Goal: Information Seeking & Learning: Learn about a topic

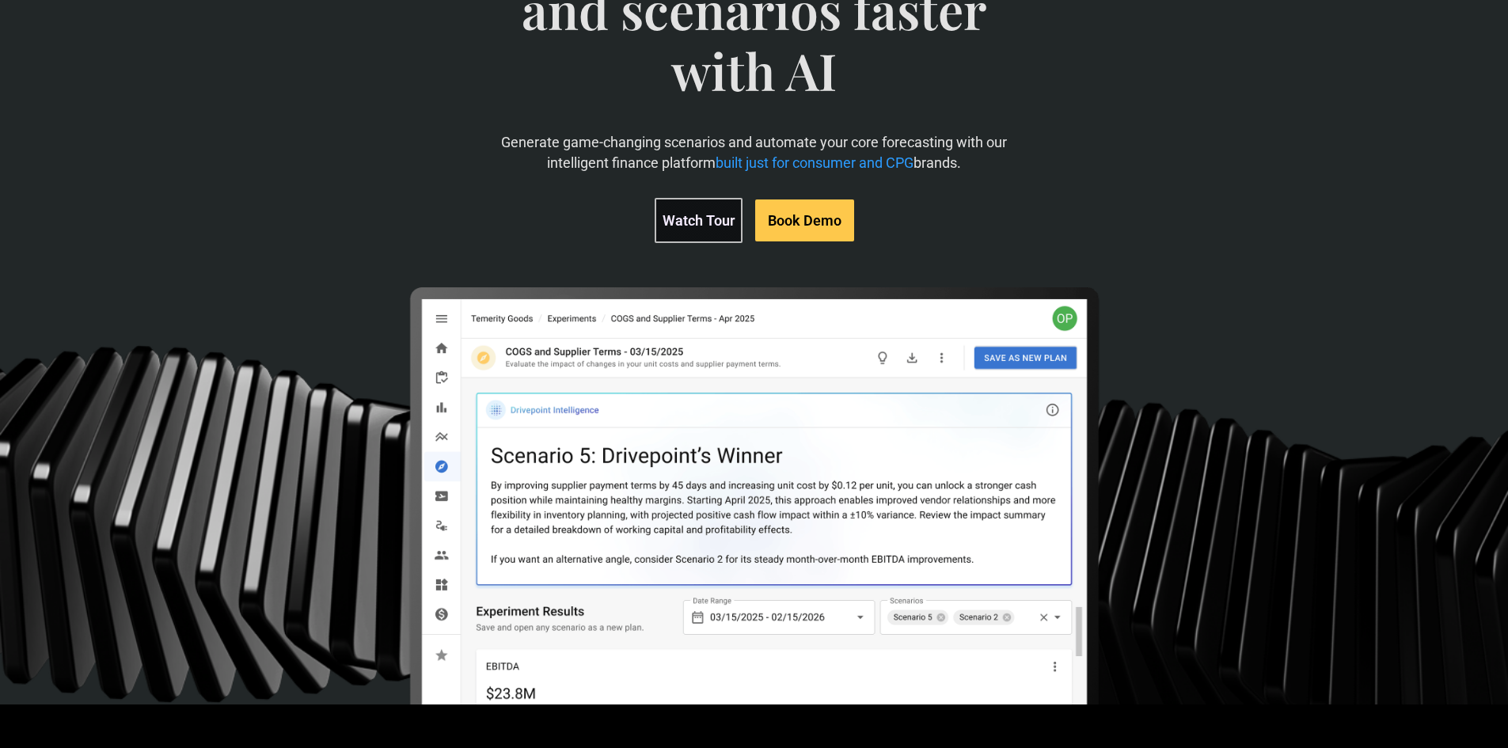
scroll to position [212, 0]
click at [703, 217] on link "Watch Tour" at bounding box center [698, 219] width 88 height 45
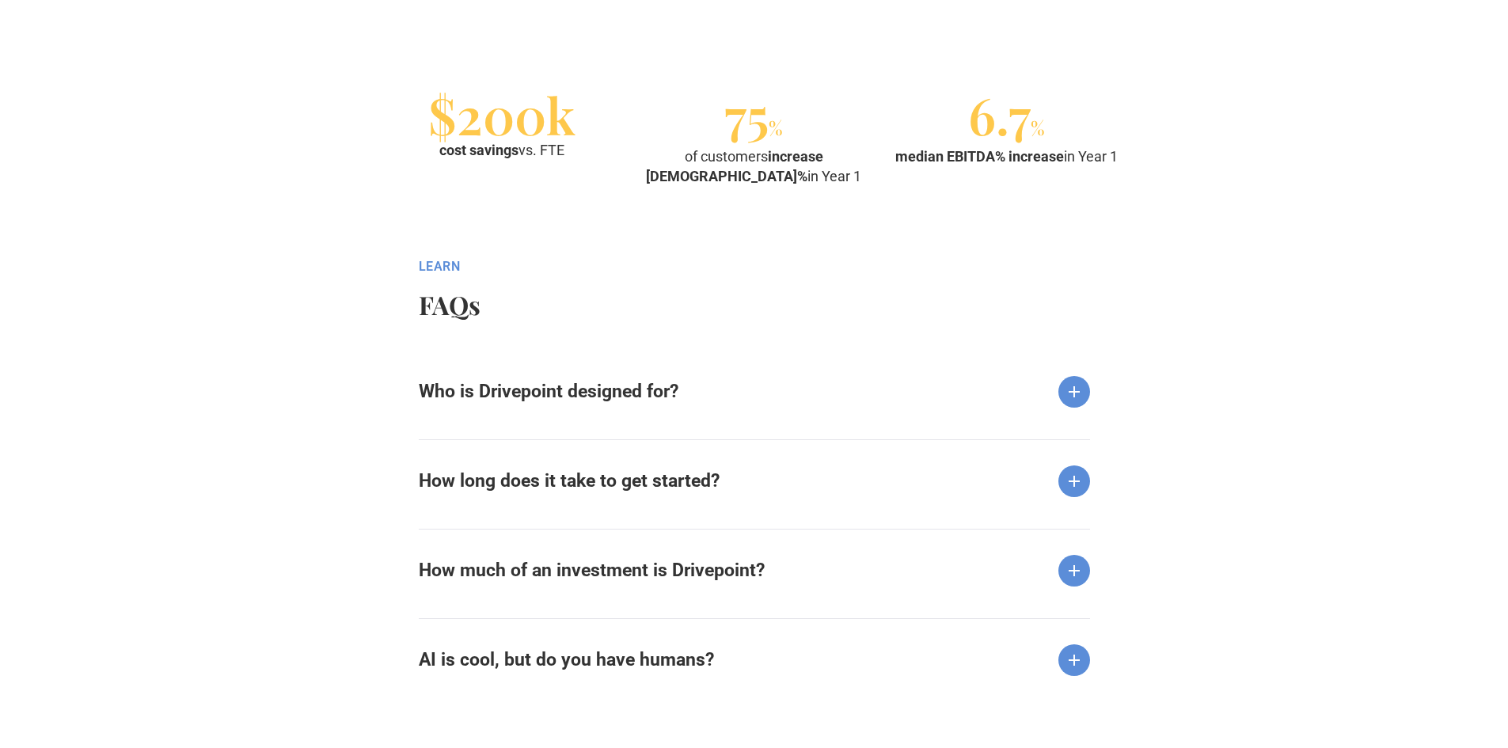
scroll to position [1793, 0]
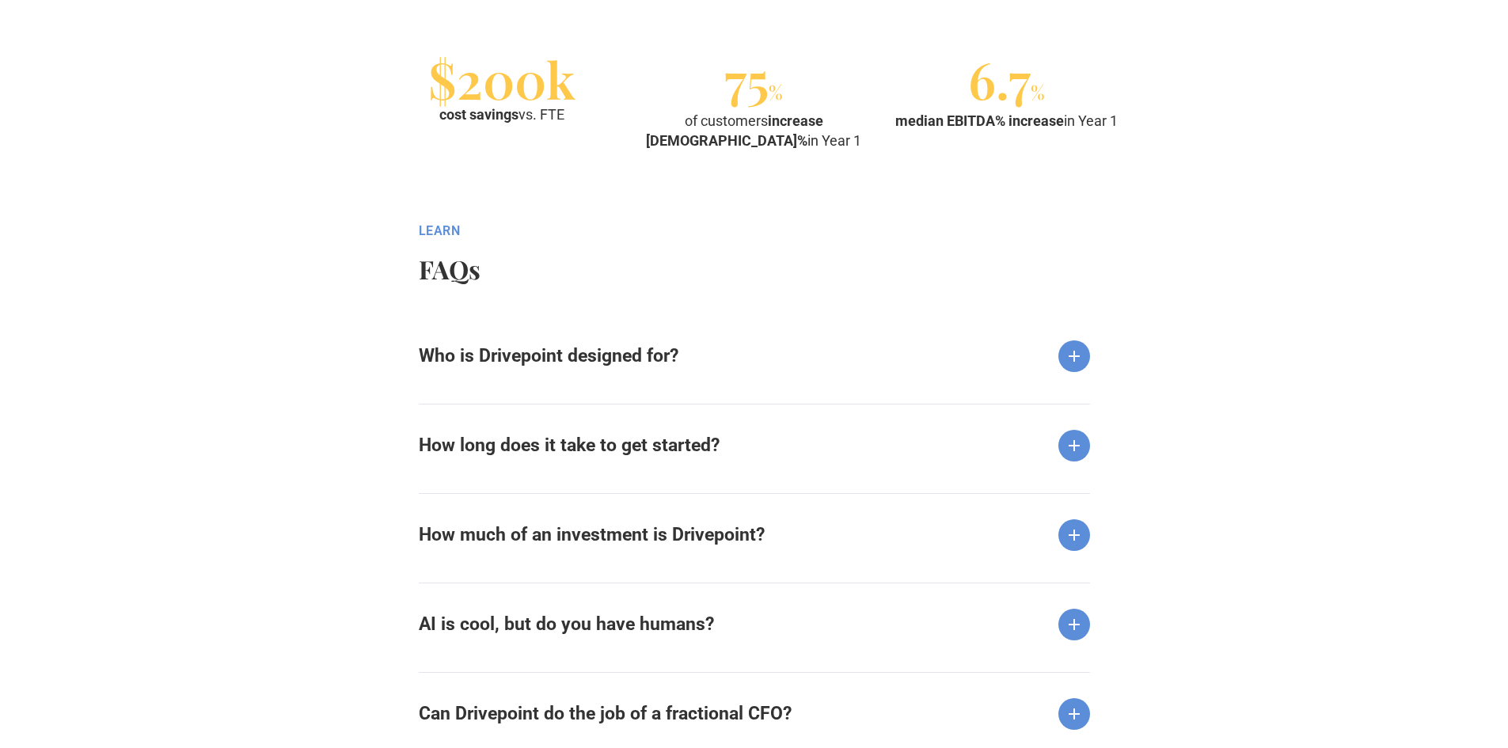
click at [528, 351] on strong "Who is Drivepoint designed for?" at bounding box center [549, 355] width 260 height 21
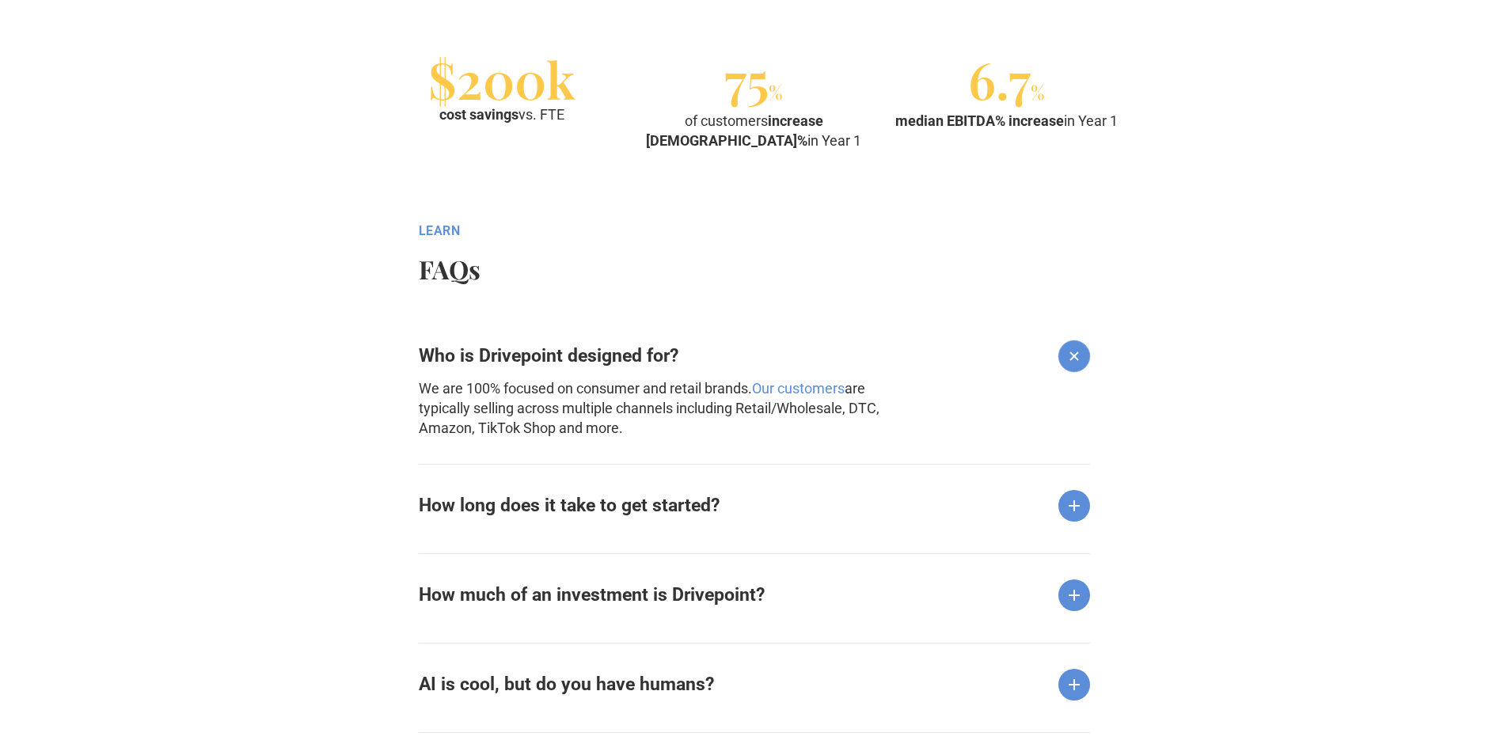
click at [511, 504] on strong "How long does it take to get started?" at bounding box center [569, 505] width 301 height 21
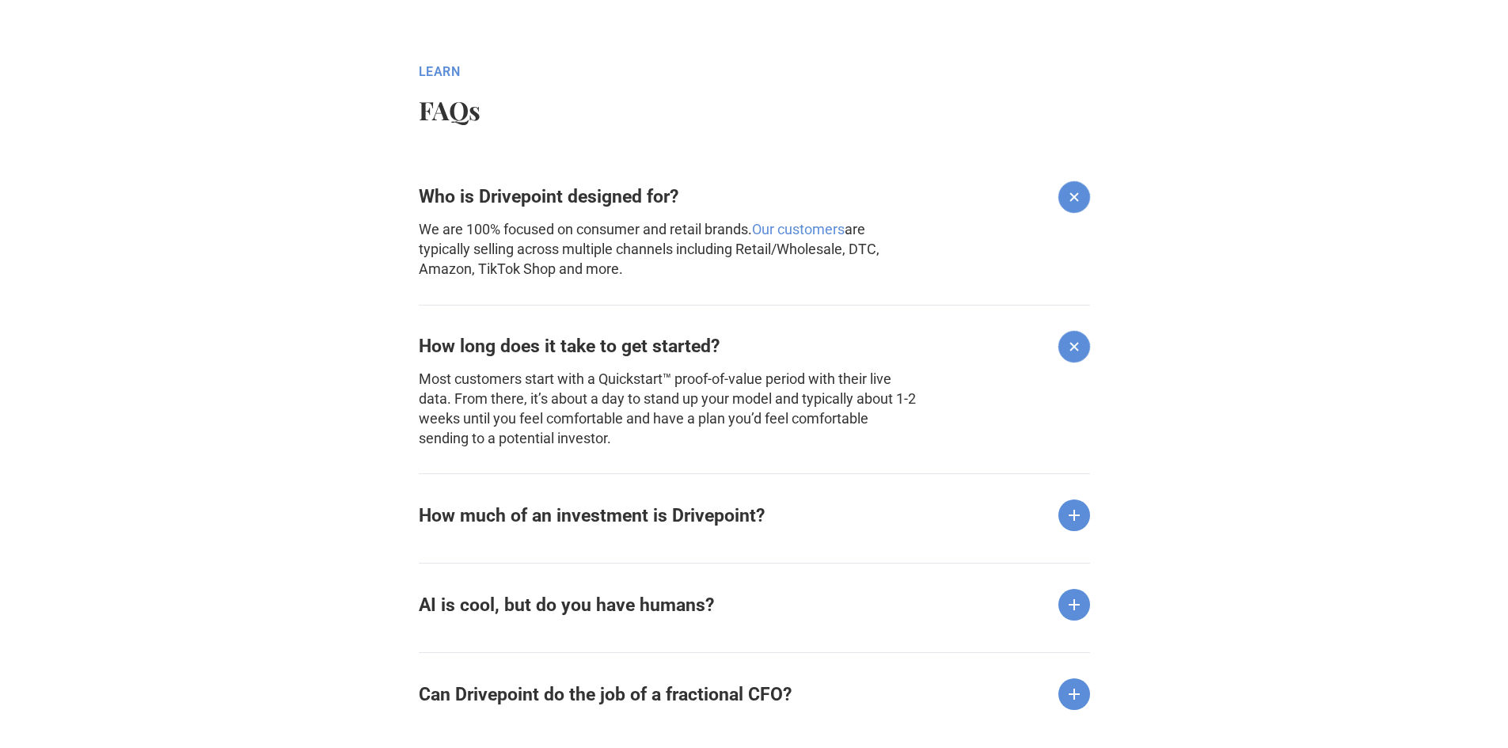
scroll to position [2004, 0]
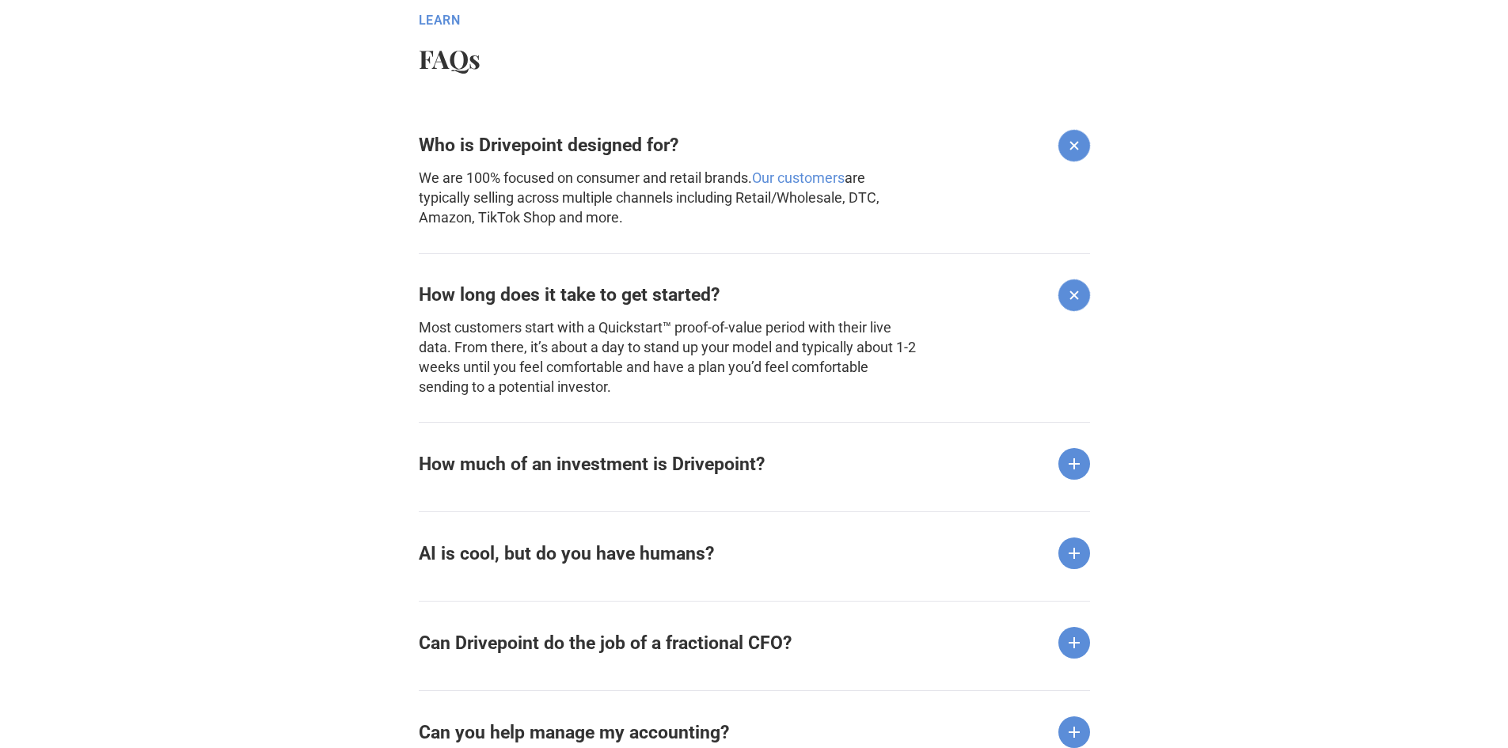
click at [472, 461] on strong "How much of an investment is Drivepoint?" at bounding box center [592, 463] width 346 height 21
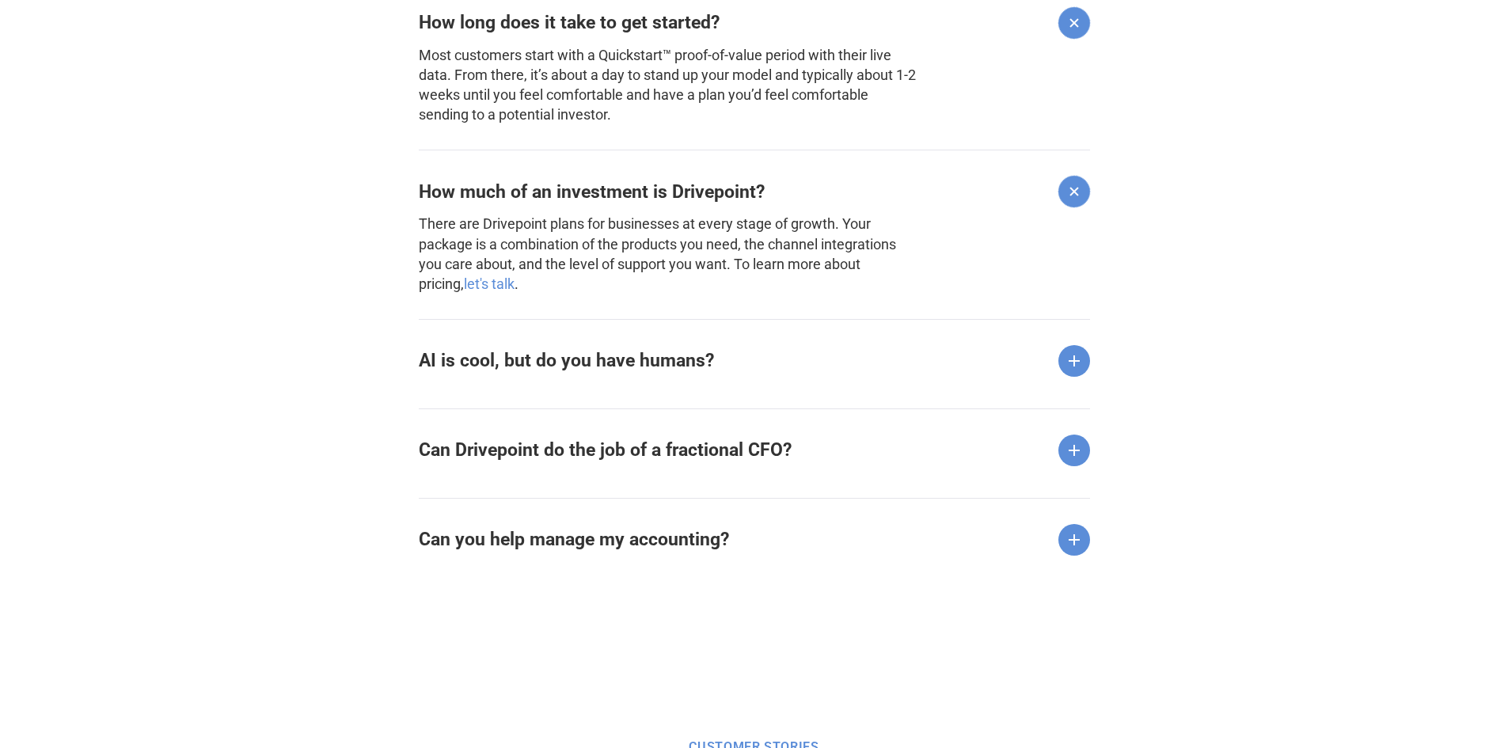
scroll to position [2426, 0]
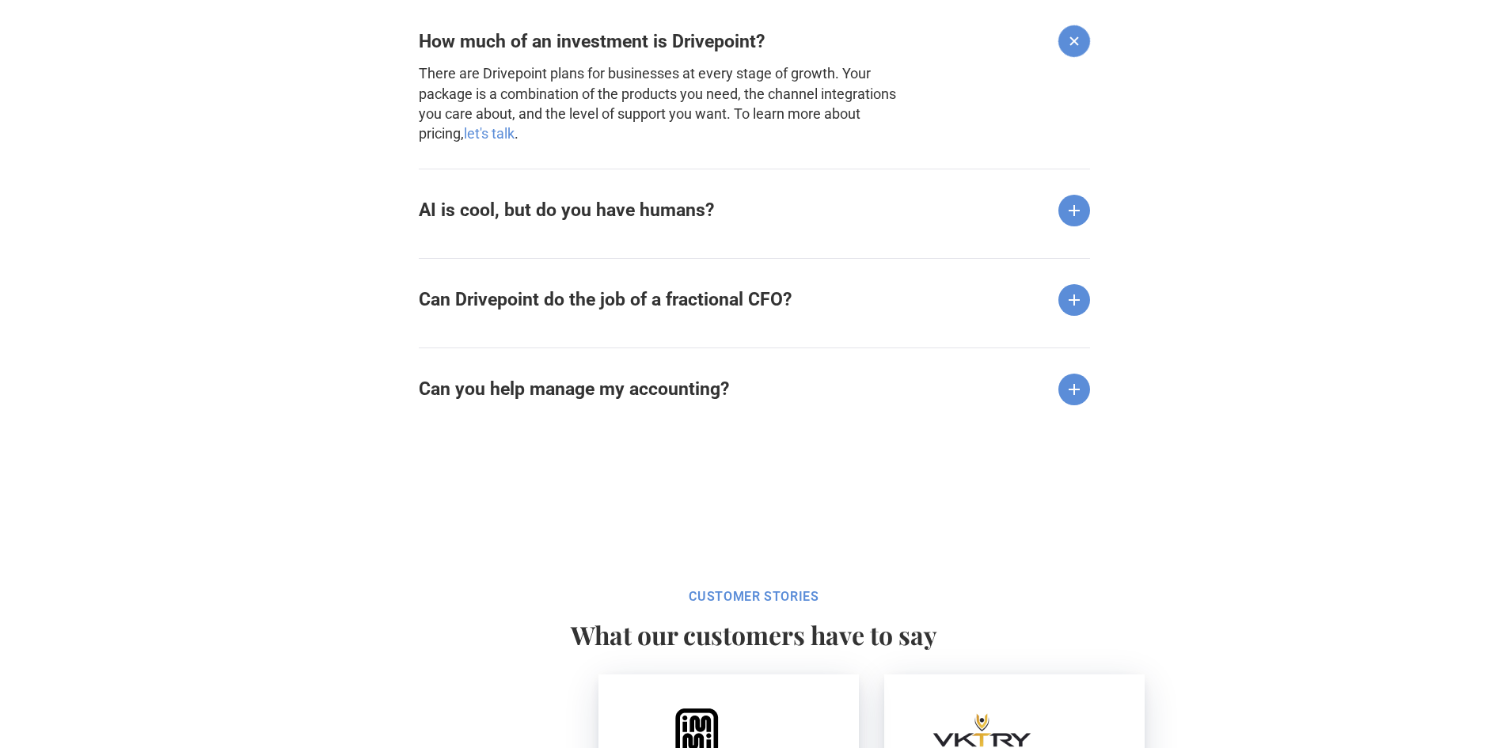
click at [466, 208] on strong "AI is cool, but do you have humans?" at bounding box center [566, 209] width 295 height 21
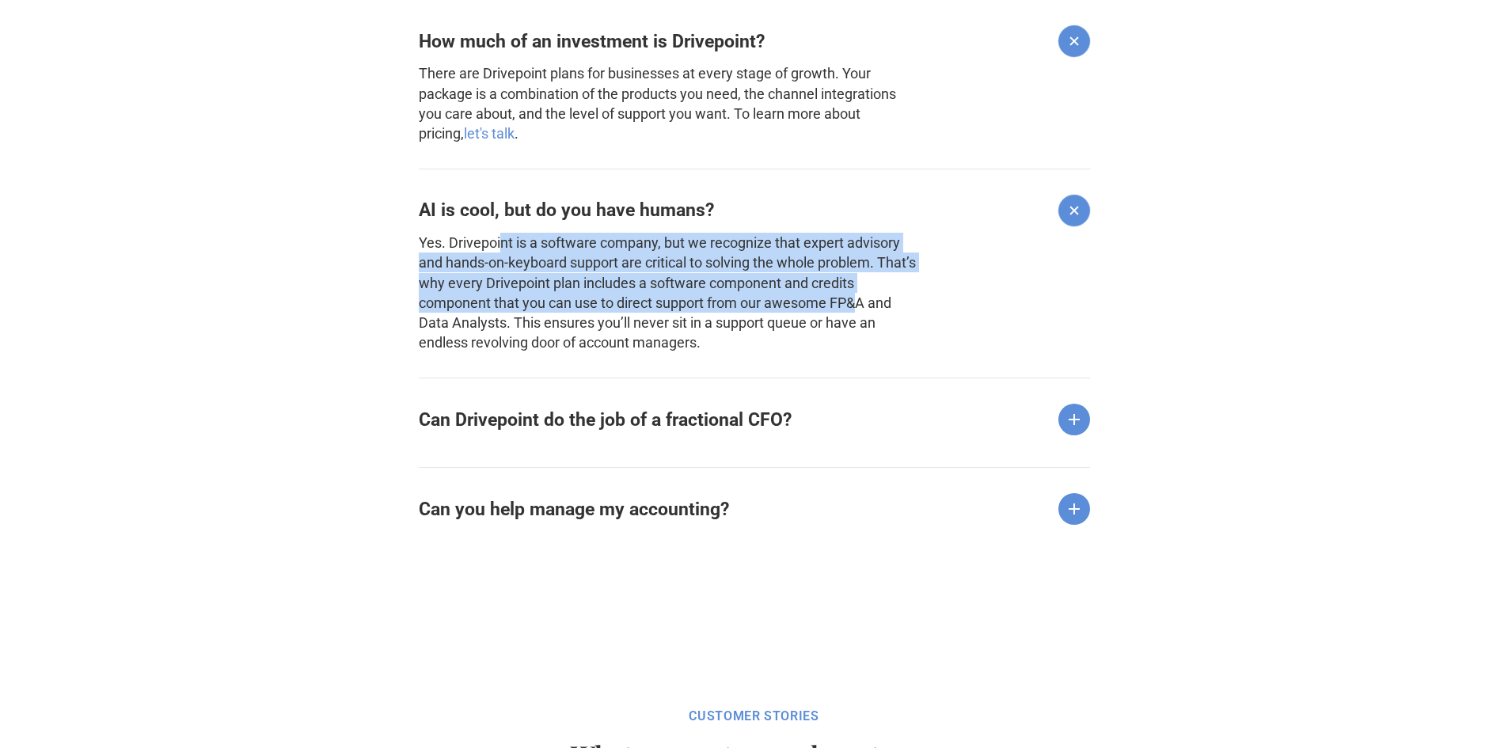
drag, startPoint x: 501, startPoint y: 240, endPoint x: 855, endPoint y: 310, distance: 360.7
click at [855, 310] on p "Yes. Drivepoint is a software company, but we recognize that expert advisory an…" at bounding box center [669, 293] width 500 height 120
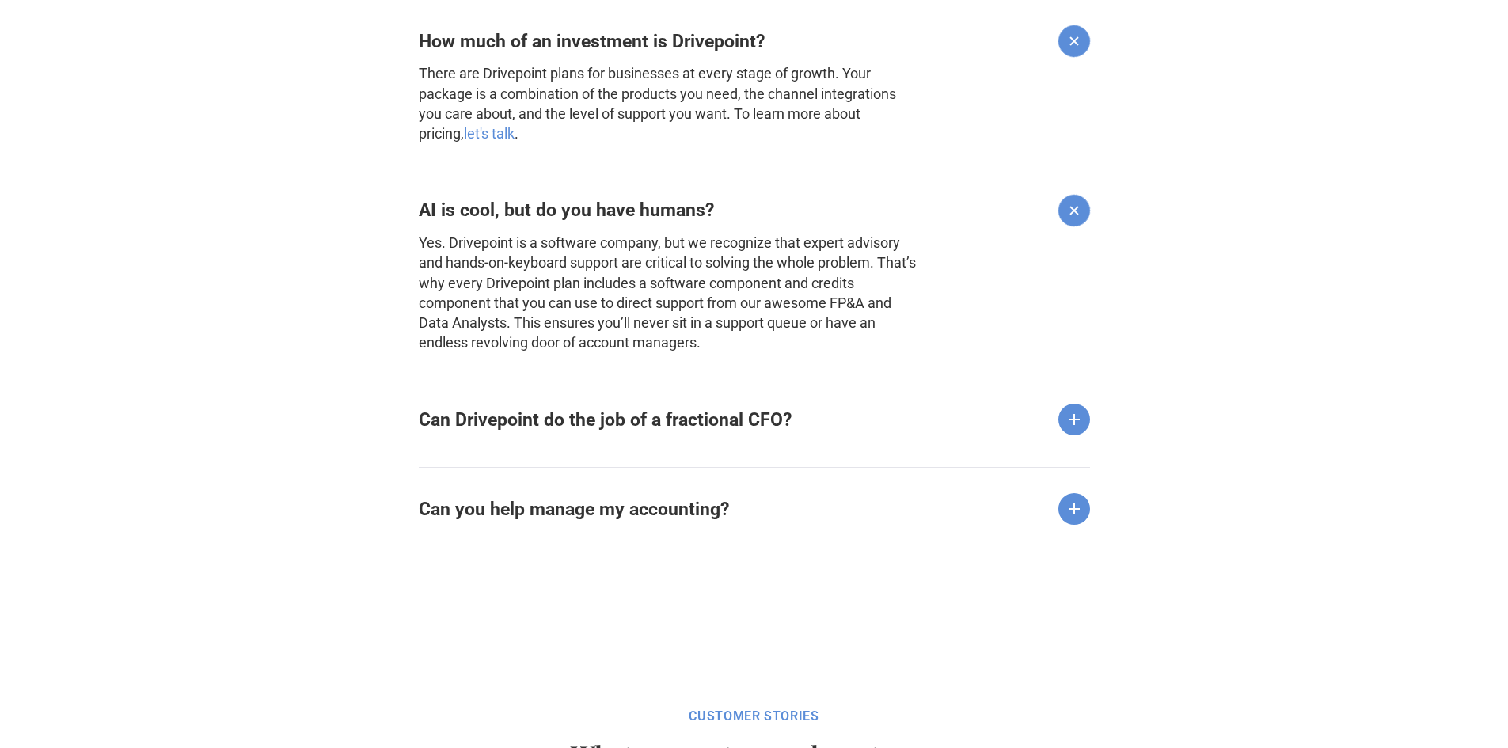
click at [562, 417] on strong "Can Drivepoint do the job of a fractional CFO?" at bounding box center [605, 419] width 373 height 21
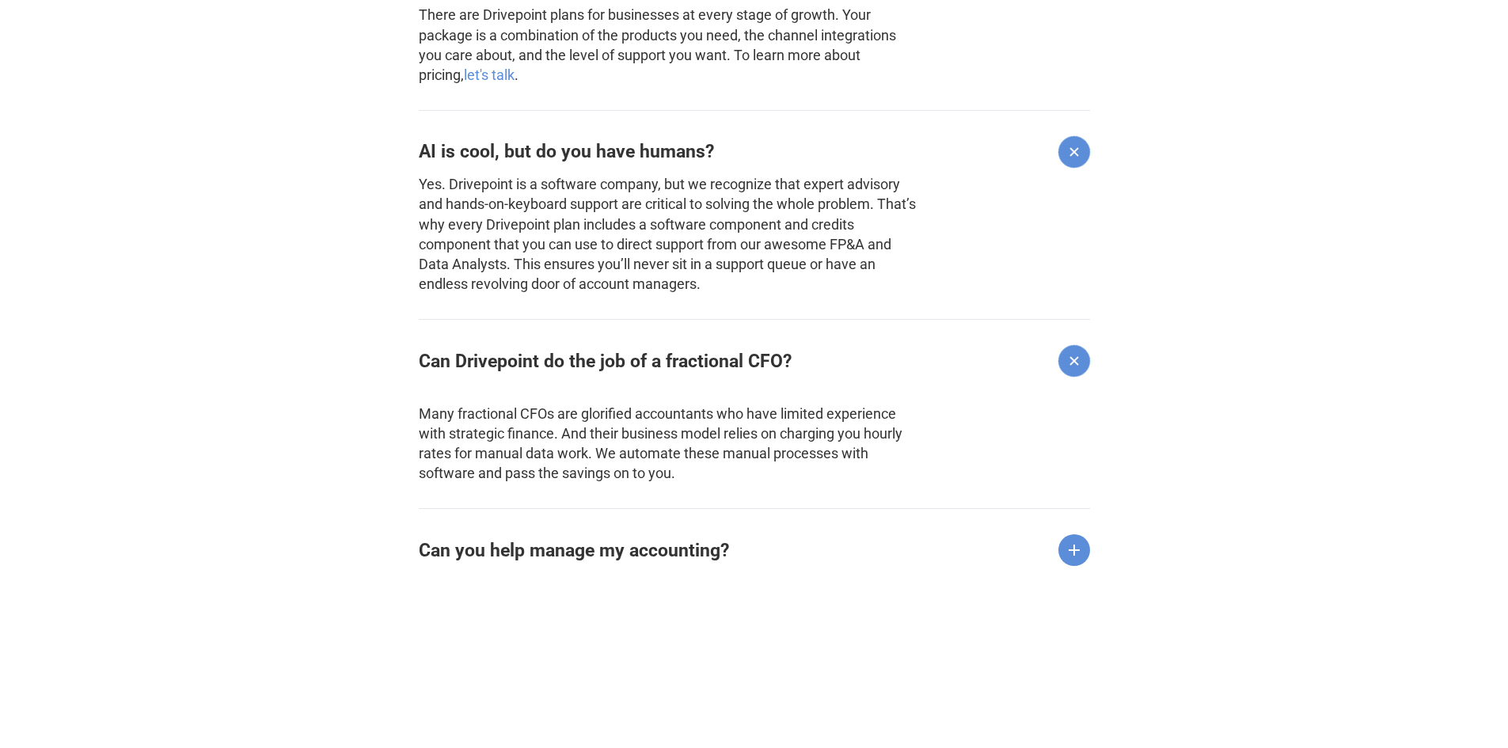
scroll to position [2637, 0]
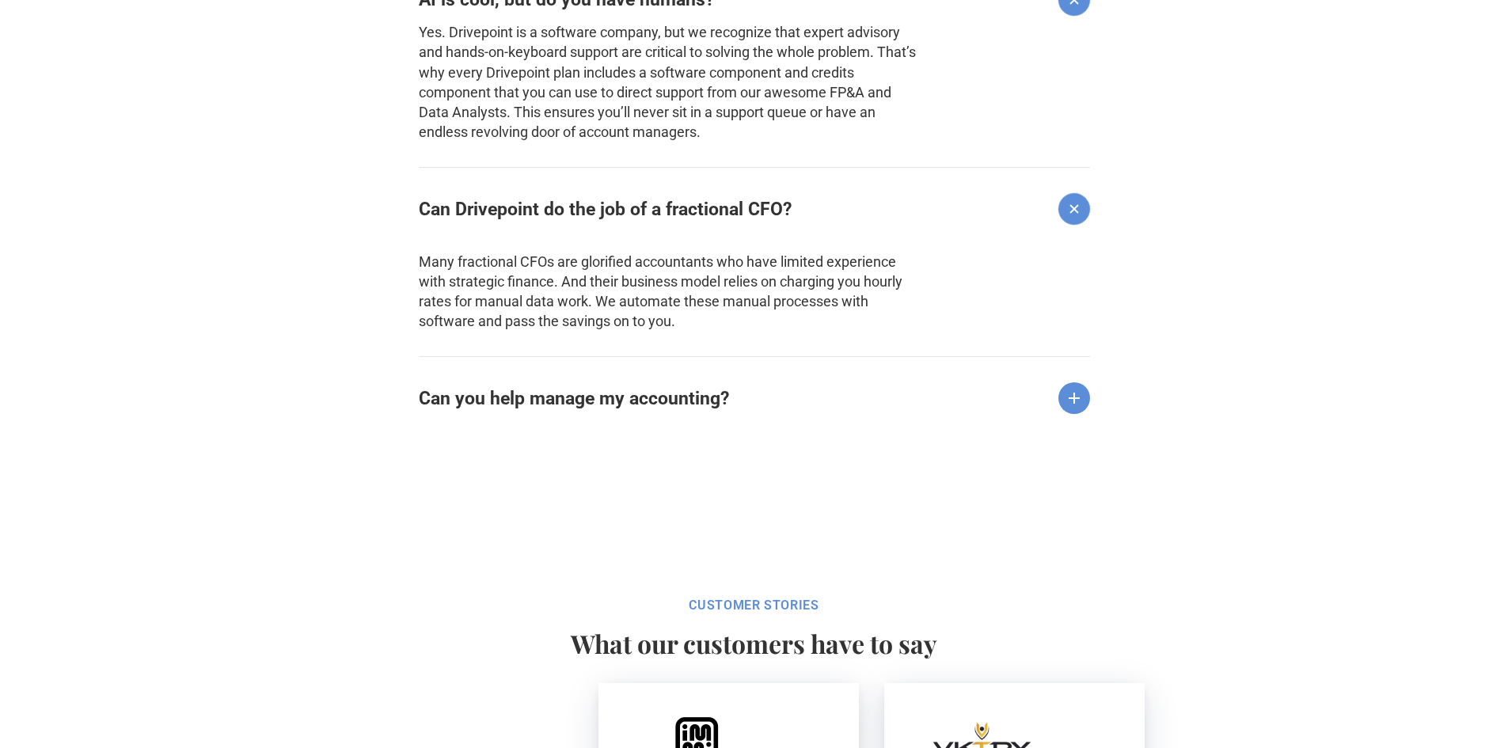
click at [433, 390] on strong "Can you help manage my accounting?" at bounding box center [574, 398] width 310 height 21
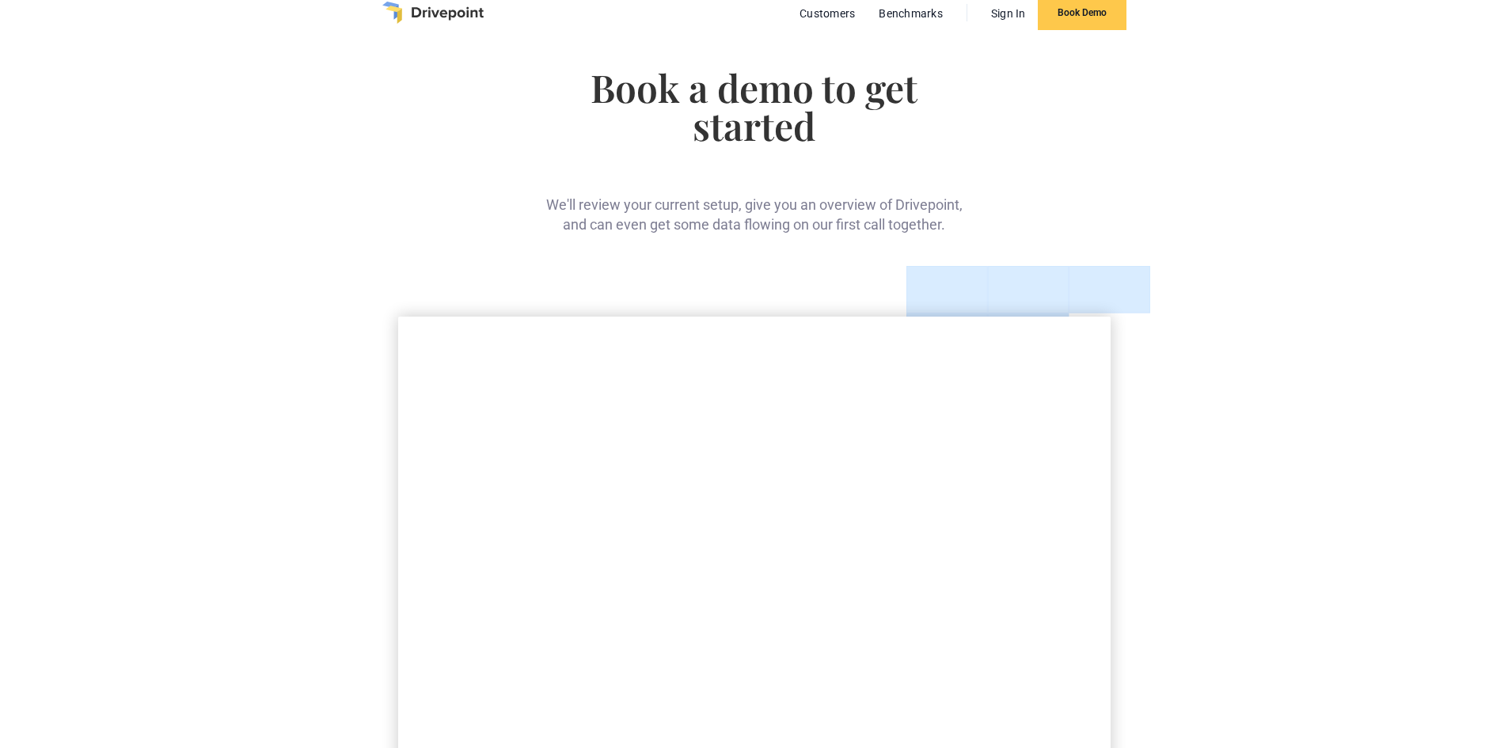
scroll to position [0, 0]
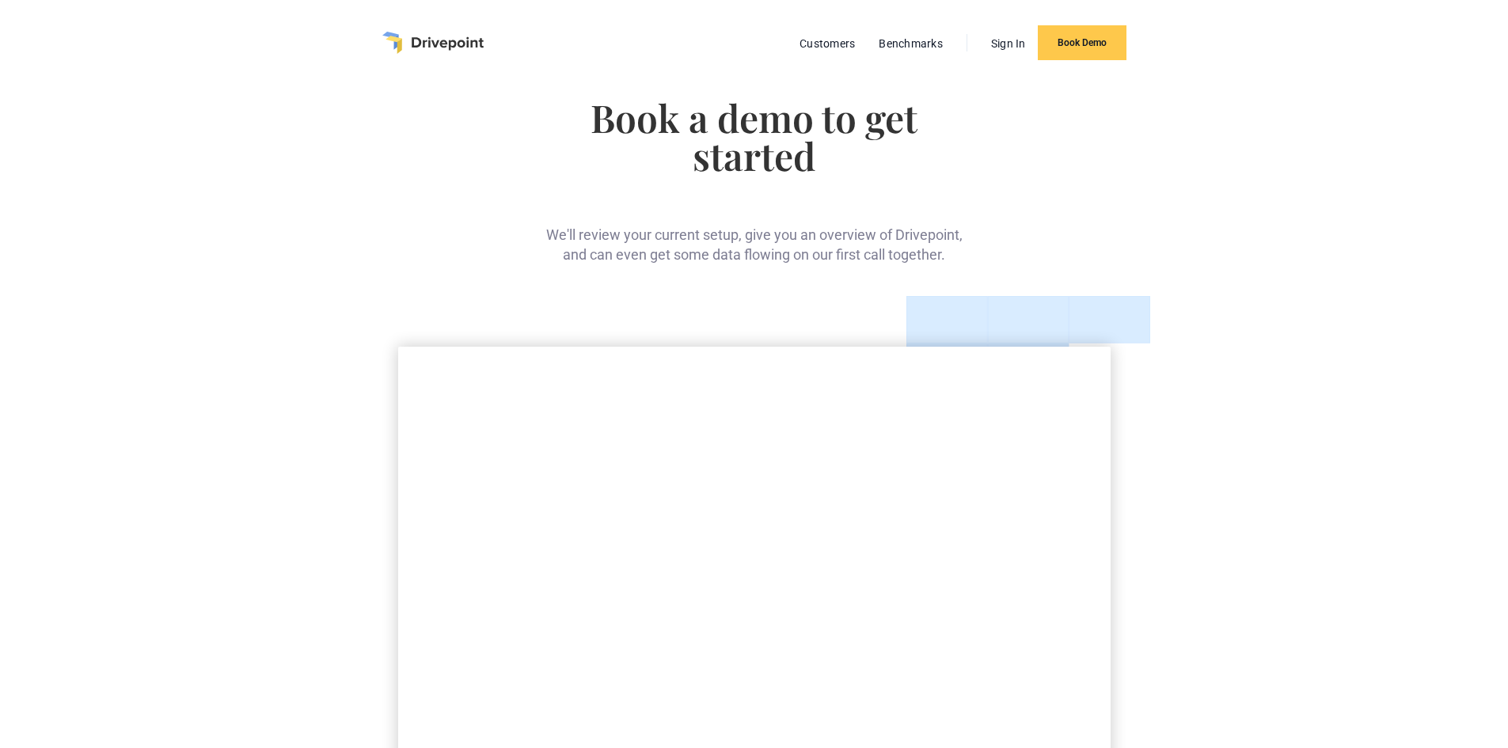
click at [435, 42] on img "home" at bounding box center [432, 43] width 101 height 22
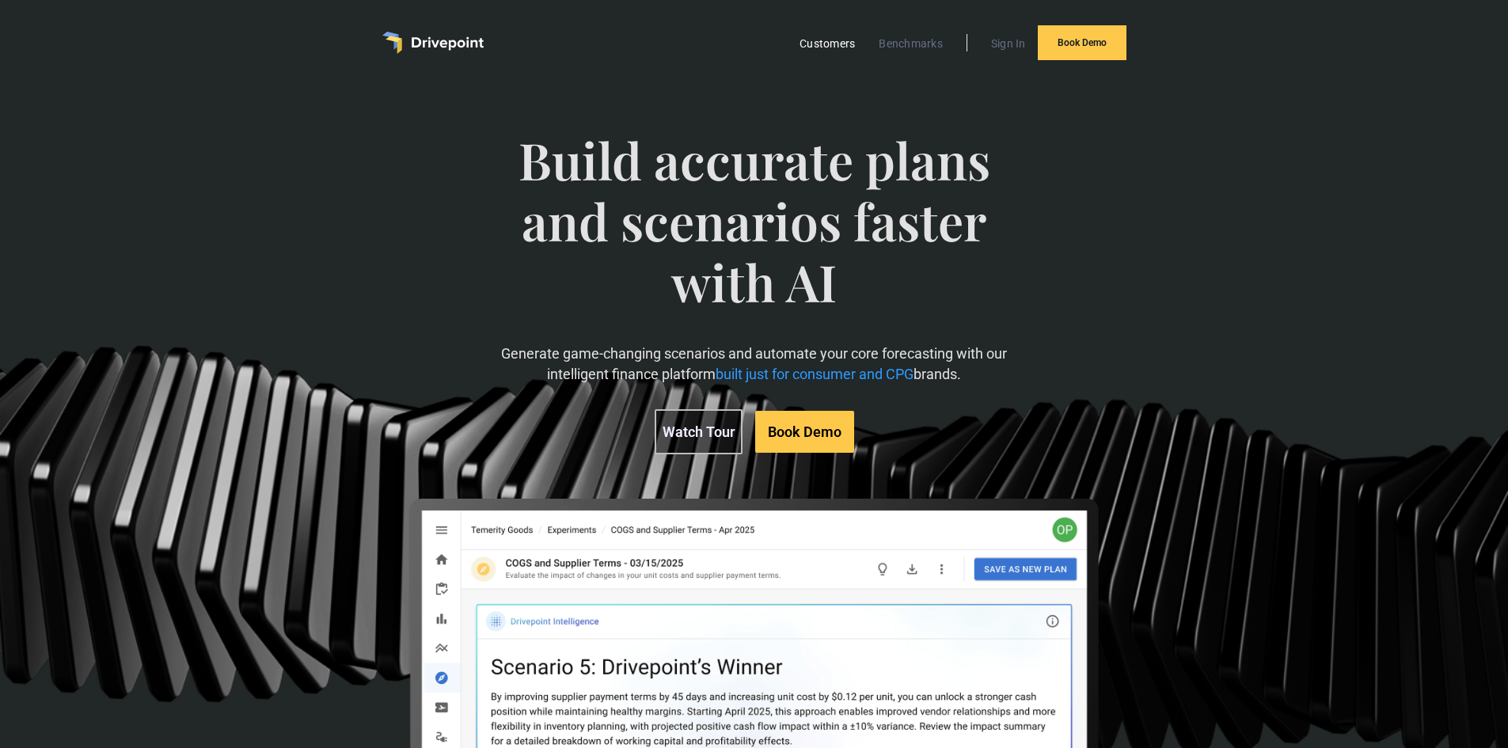
click at [852, 43] on link "Customers" at bounding box center [826, 43] width 71 height 21
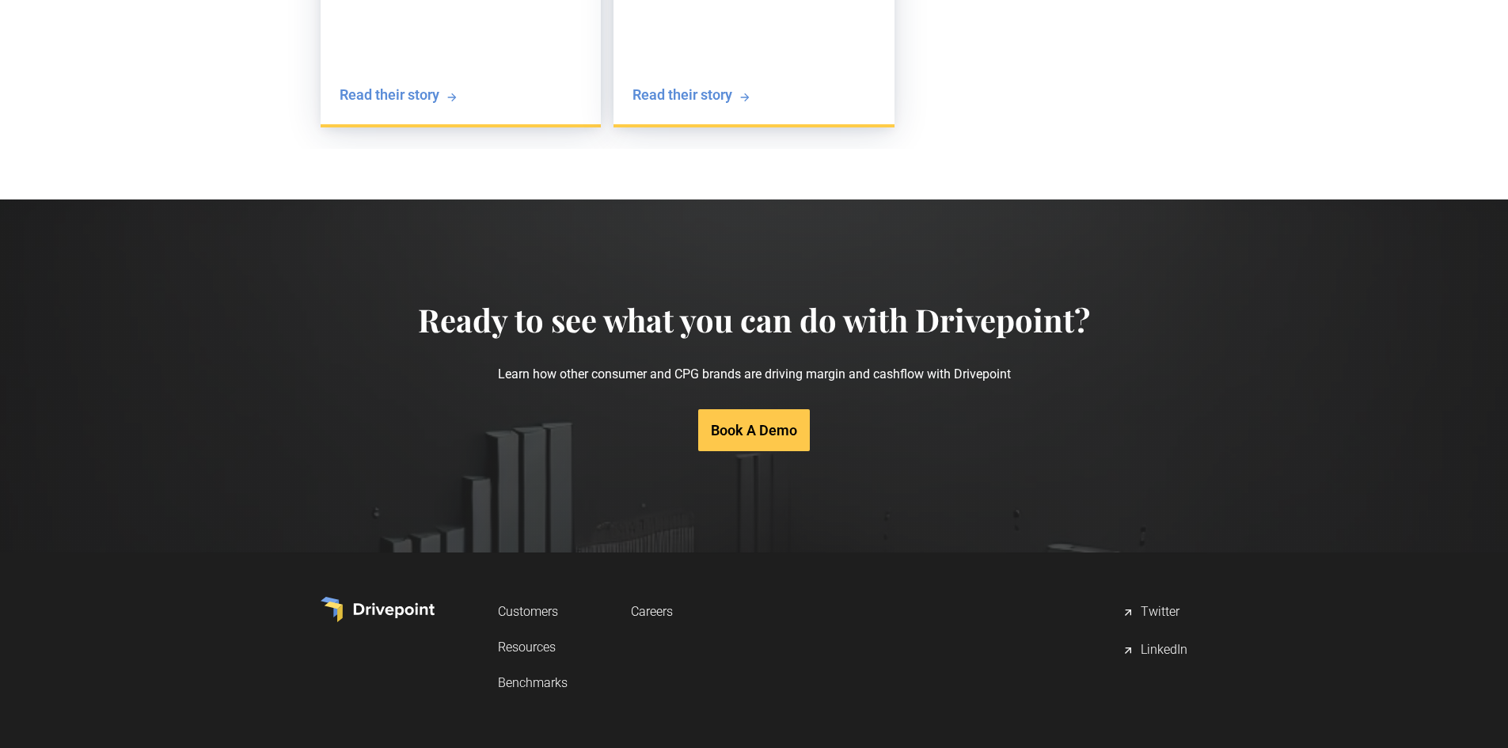
scroll to position [3126, 0]
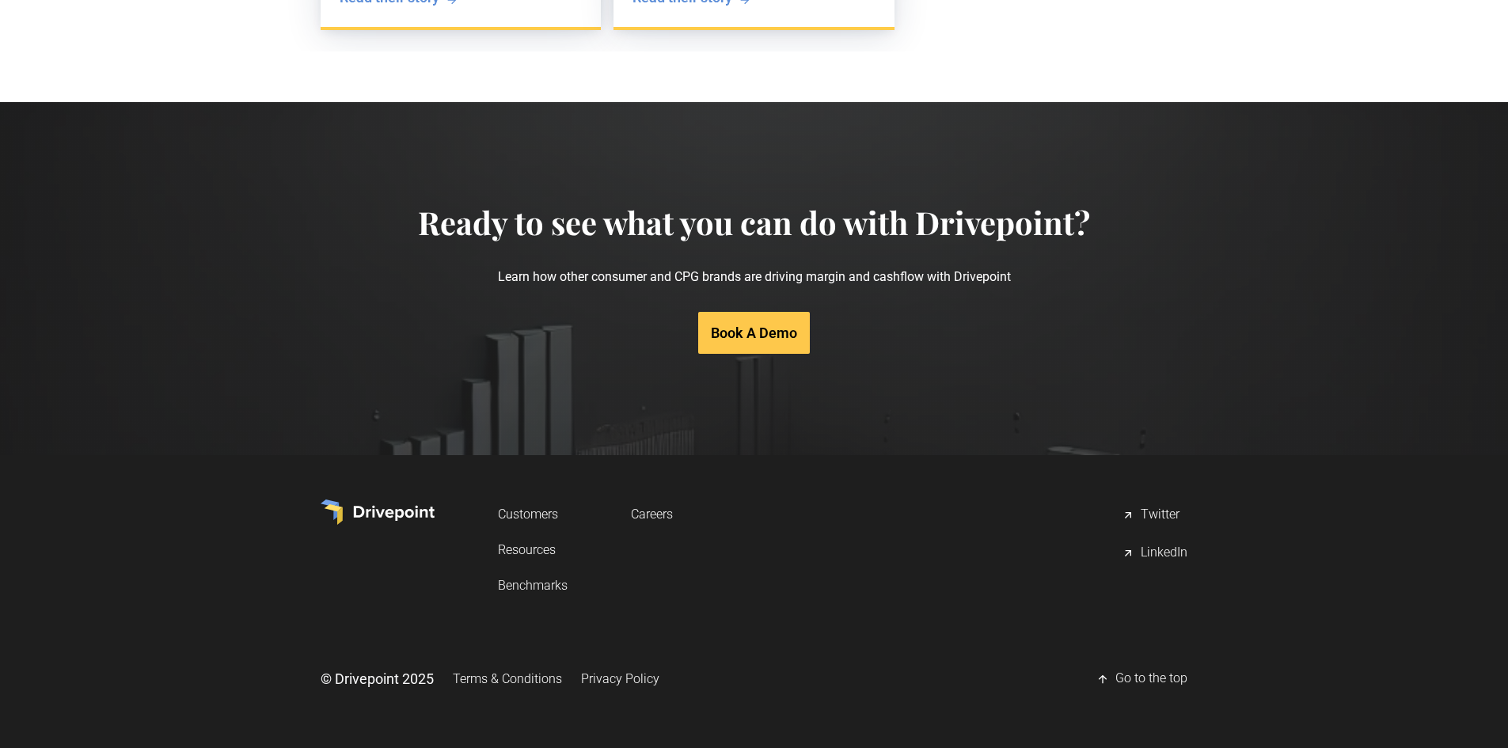
click at [392, 509] on img at bounding box center [378, 511] width 114 height 25
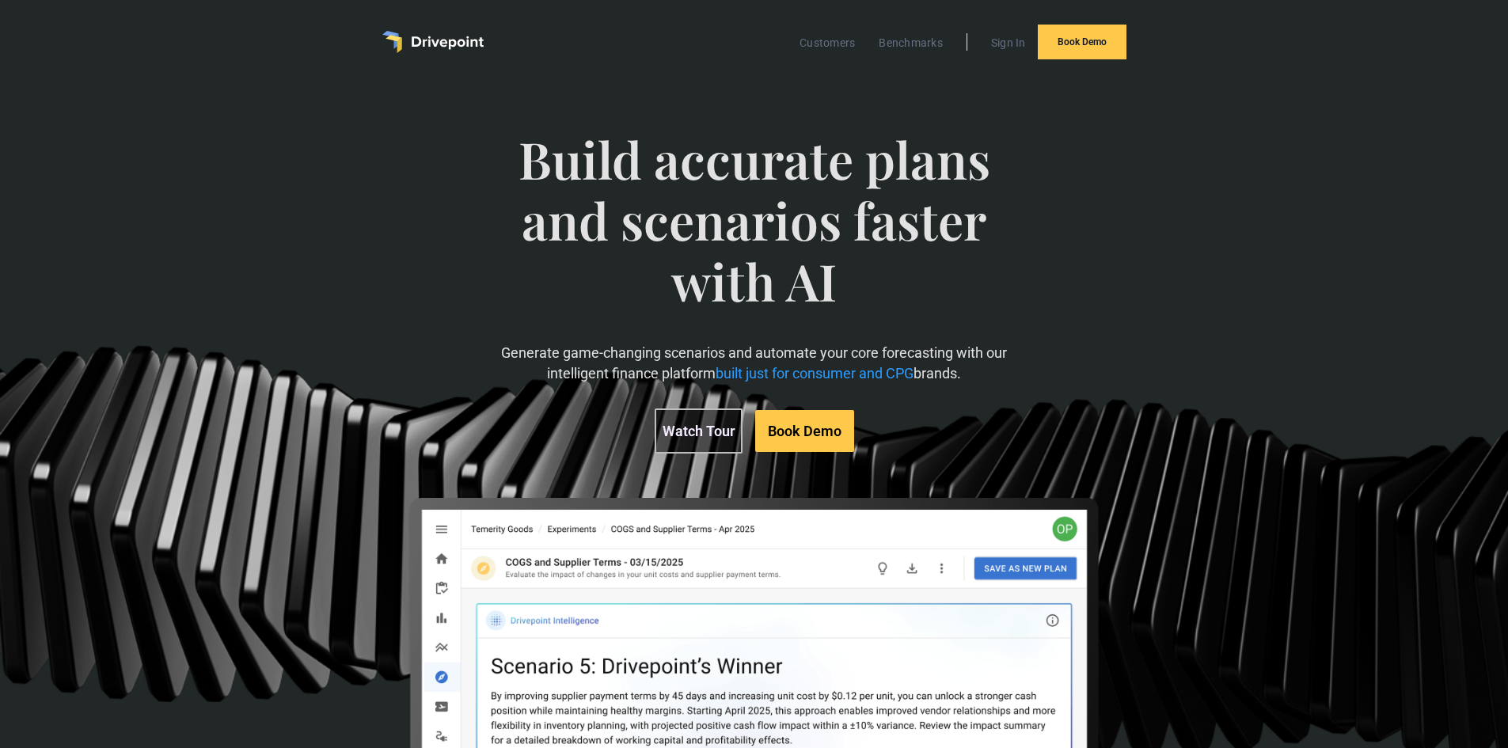
click at [830, 428] on link "Book Demo" at bounding box center [804, 431] width 99 height 42
click at [683, 431] on link "Watch Tour" at bounding box center [698, 430] width 88 height 45
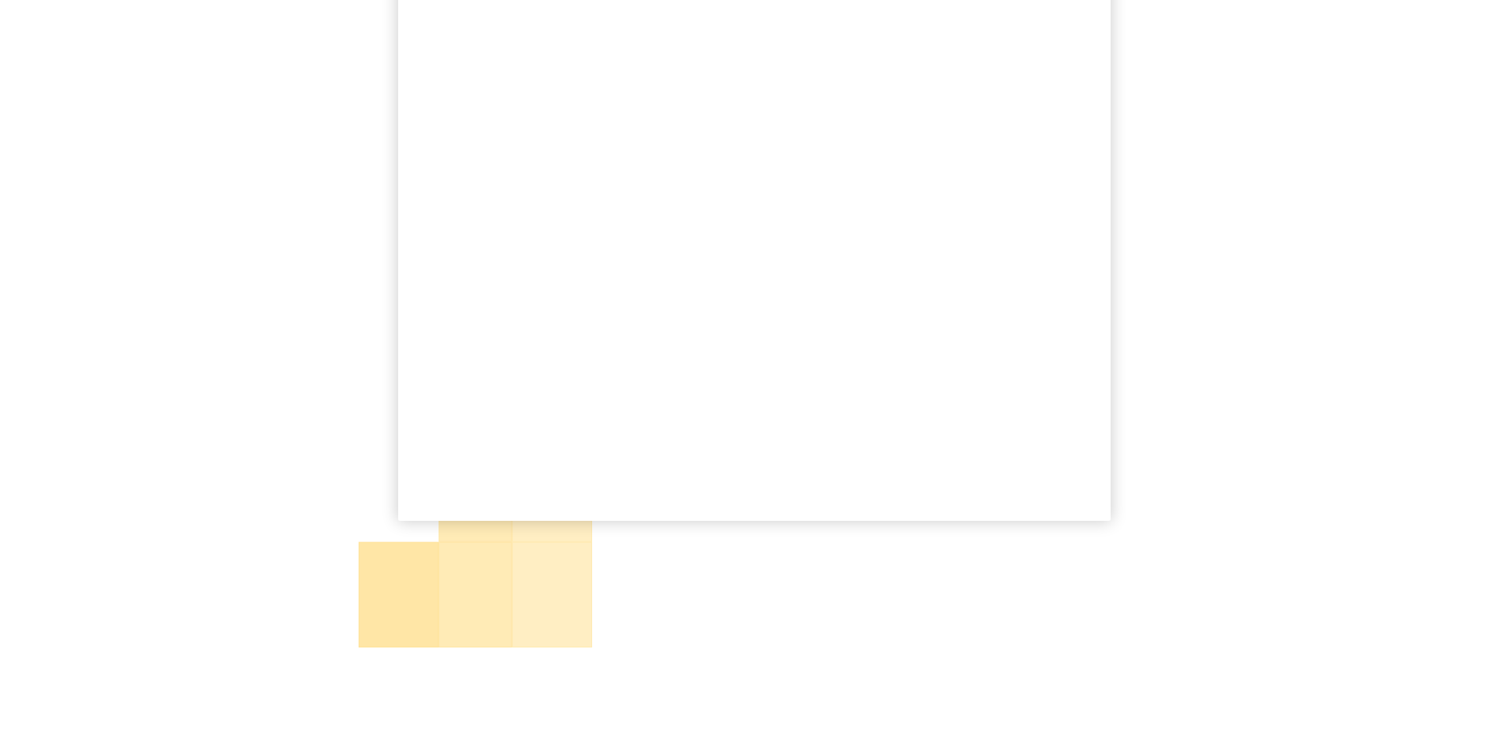
scroll to position [528, 0]
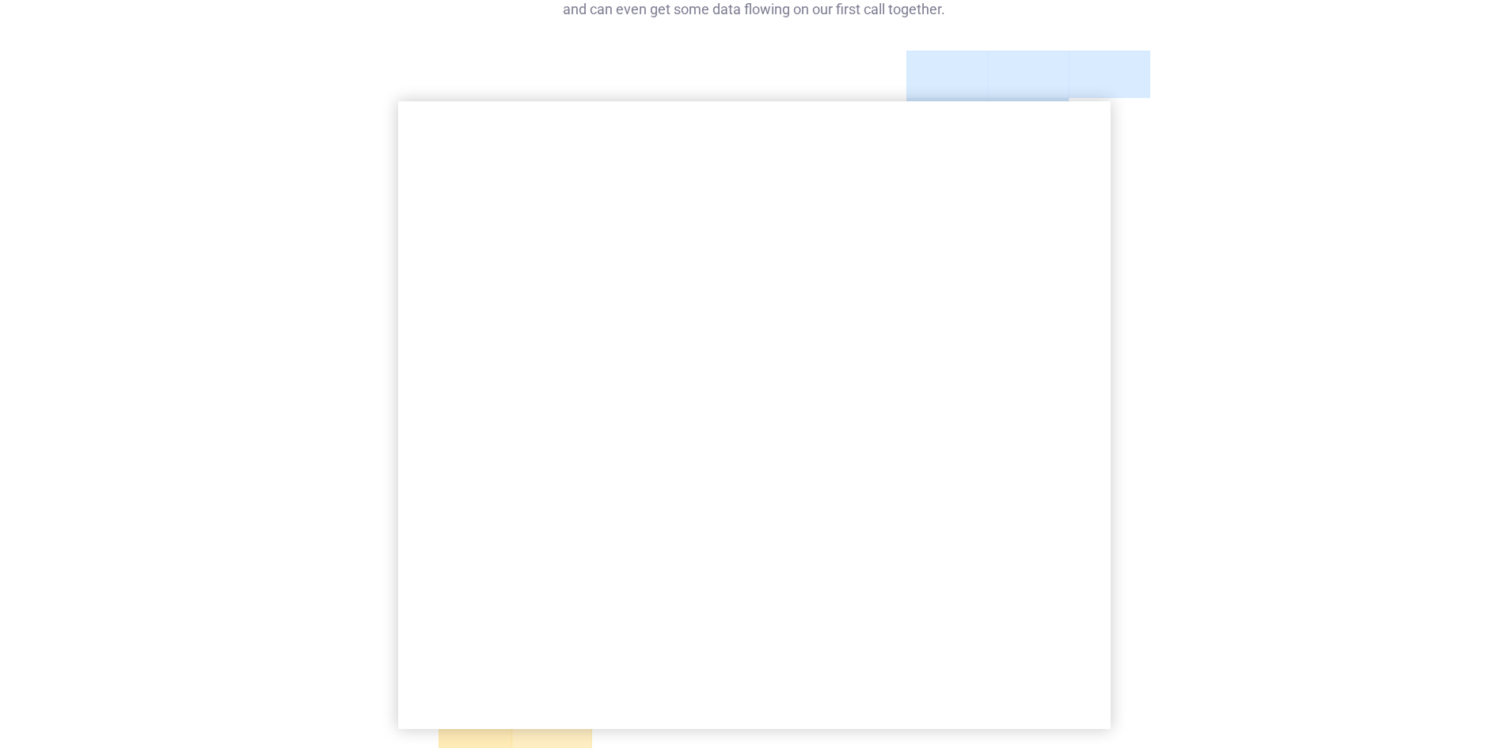
scroll to position [211, 0]
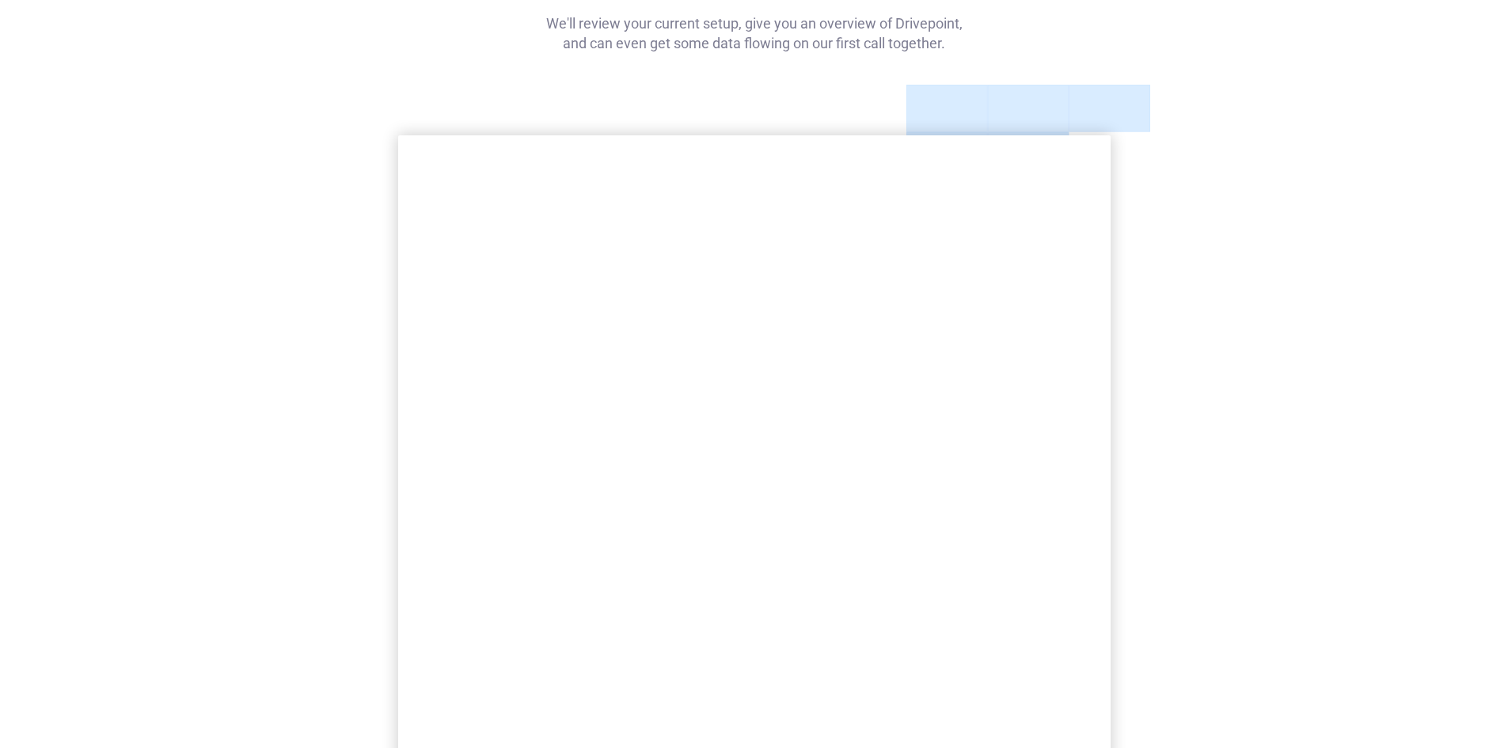
click at [1182, 253] on div "Book a demo to get started We'll review your current setup, give you an overvie…" at bounding box center [754, 392] width 867 height 1037
click at [265, 449] on div "Book a demo to get started We'll review your current setup, give you an overvie…" at bounding box center [754, 392] width 1508 height 1037
click at [364, 362] on div at bounding box center [754, 487] width 791 height 804
